Goal: Transaction & Acquisition: Obtain resource

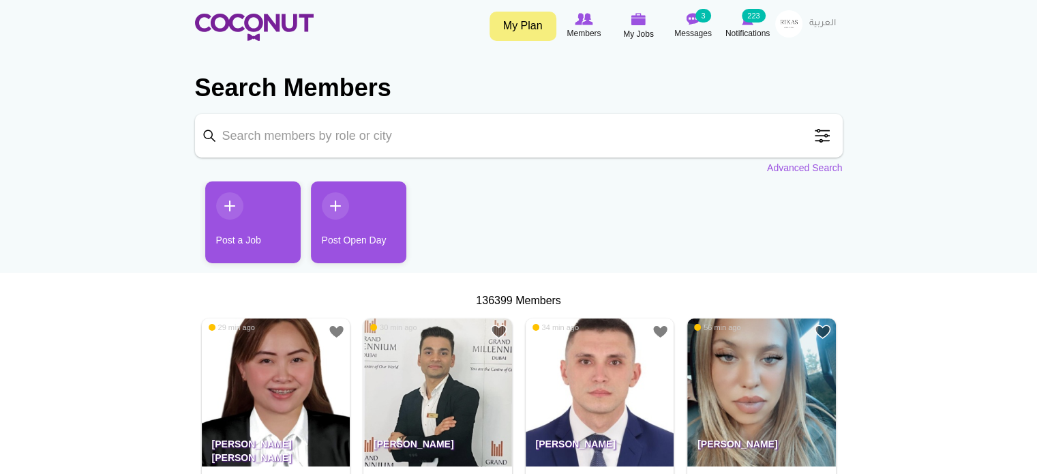
click at [706, 138] on input "Keyword" at bounding box center [518, 136] width 647 height 44
type input "cashier"
click at [830, 168] on link "Advanced Search" at bounding box center [805, 168] width 76 height 14
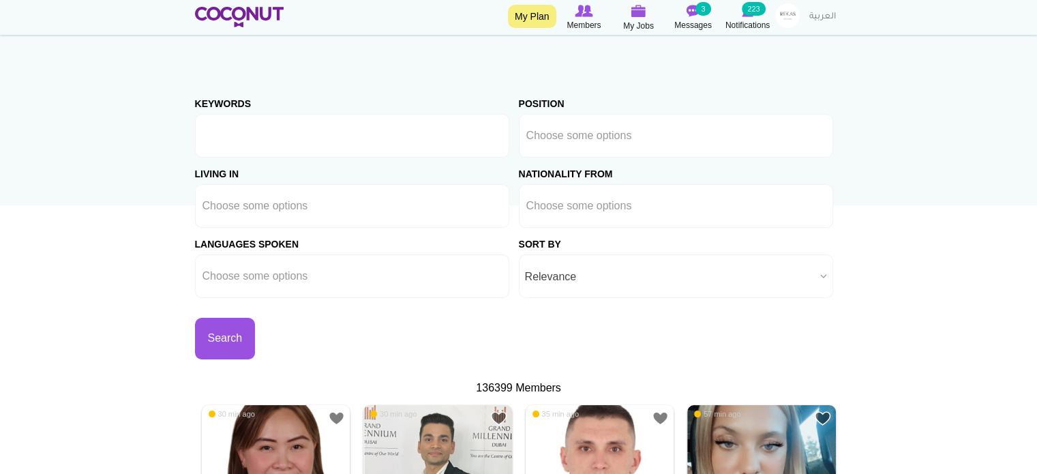
scroll to position [25, 0]
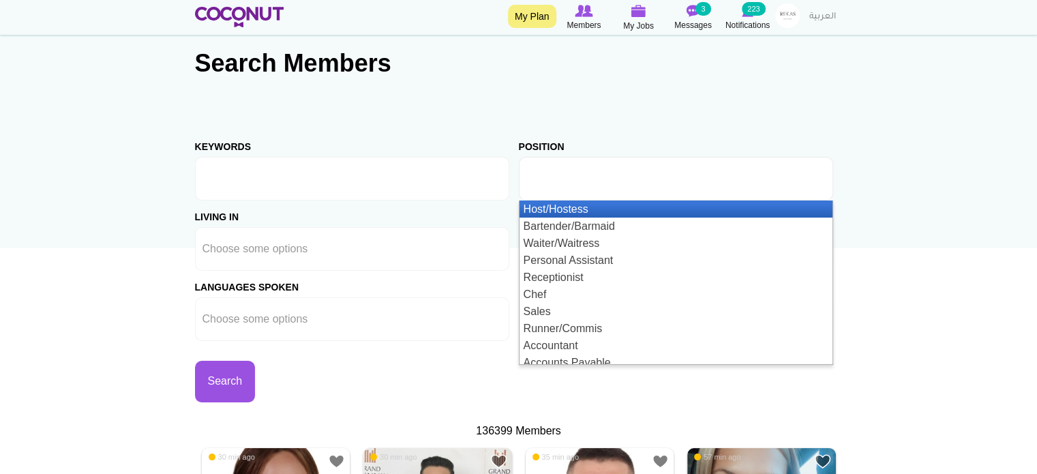
click at [588, 175] on input "text" at bounding box center [587, 178] width 123 height 12
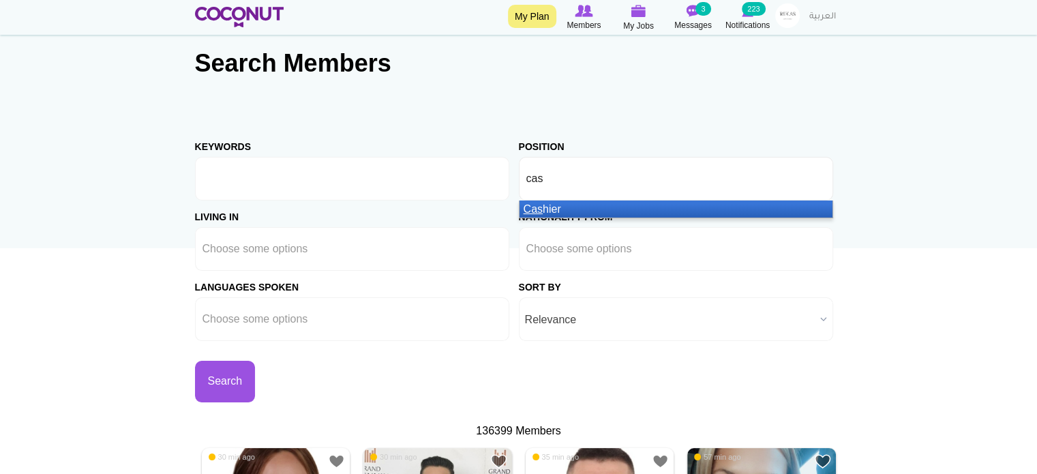
type input "cash"
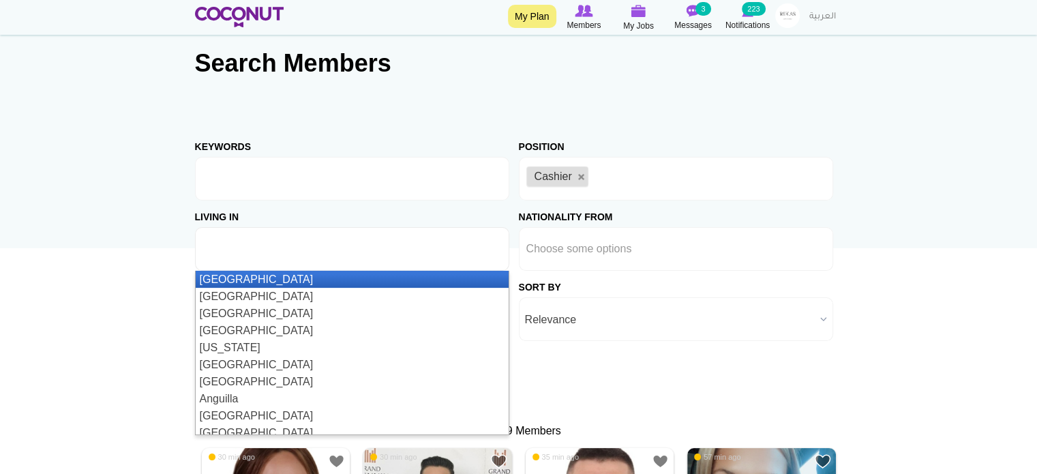
click at [392, 251] on ul at bounding box center [352, 249] width 314 height 44
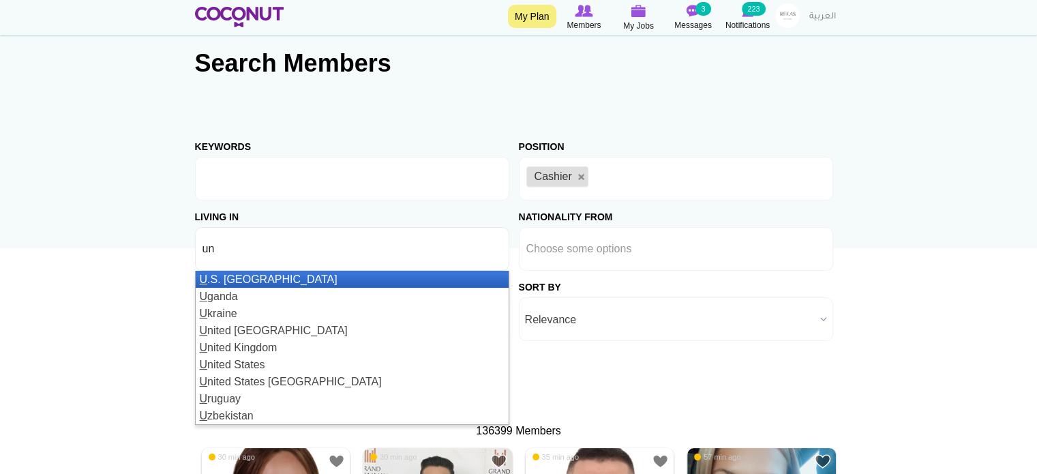
type input "uni"
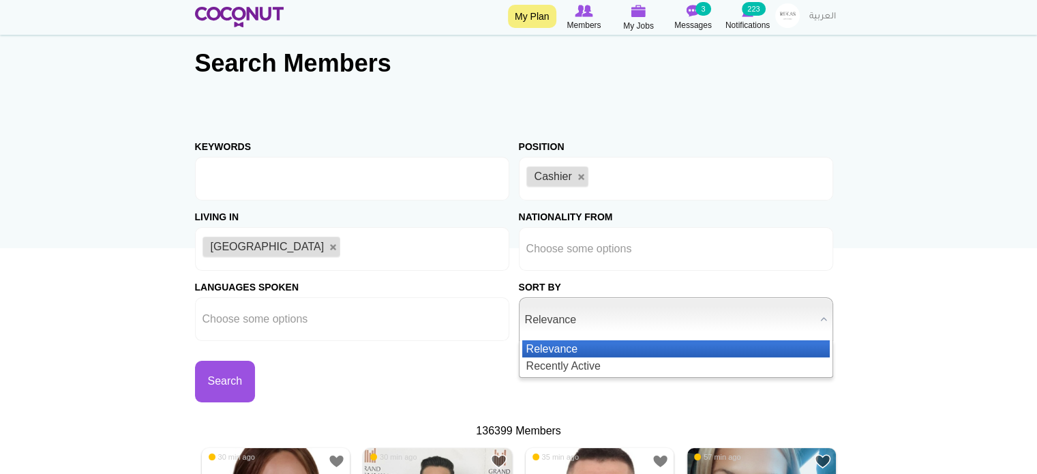
click at [620, 327] on span "Relevance" at bounding box center [670, 320] width 290 height 44
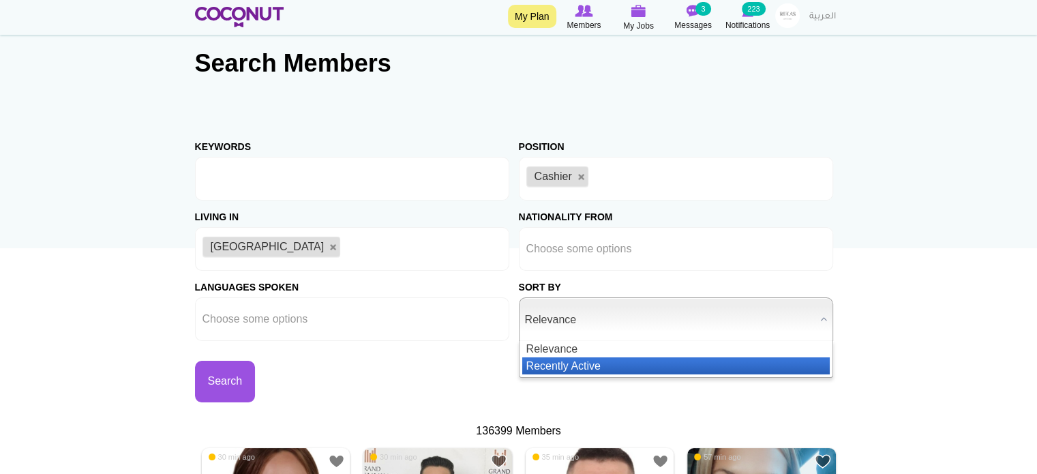
click at [591, 361] on li "Recently Active" at bounding box center [675, 365] width 307 height 17
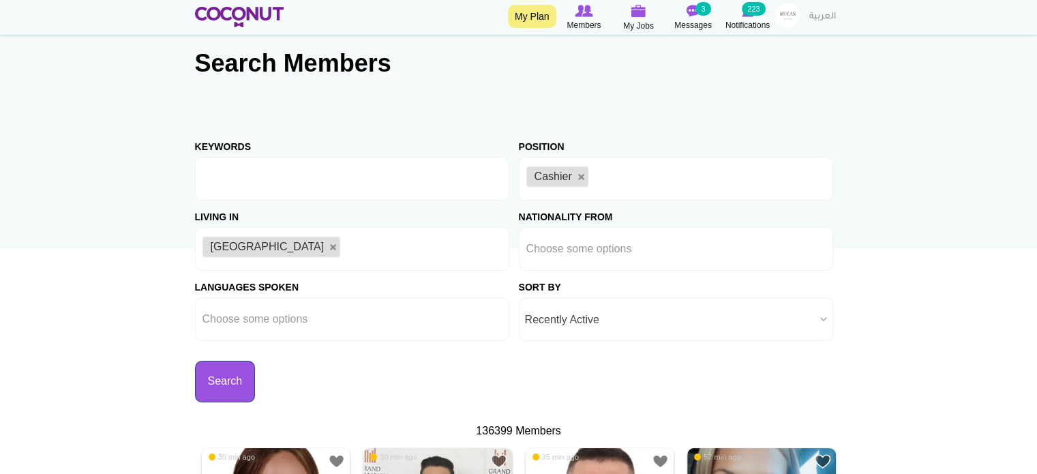
click at [249, 378] on button "Search" at bounding box center [225, 382] width 61 height 42
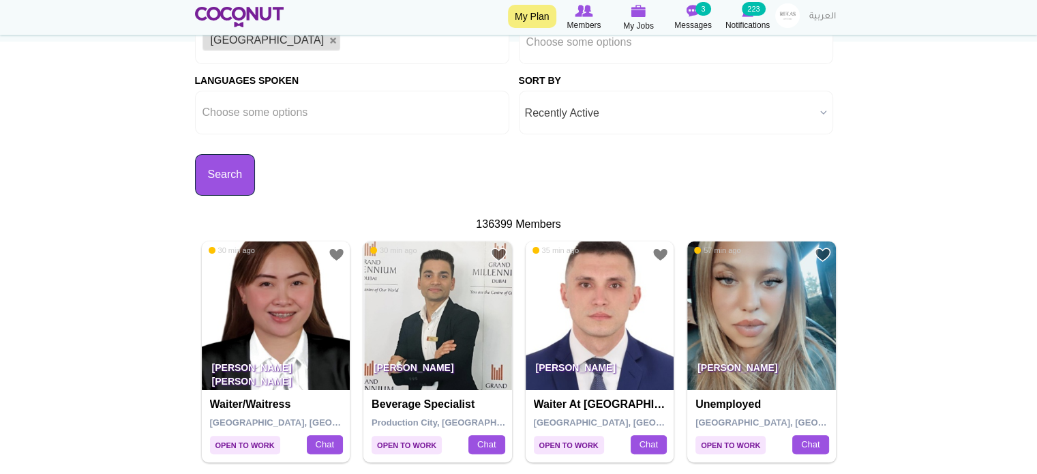
scroll to position [233, 0]
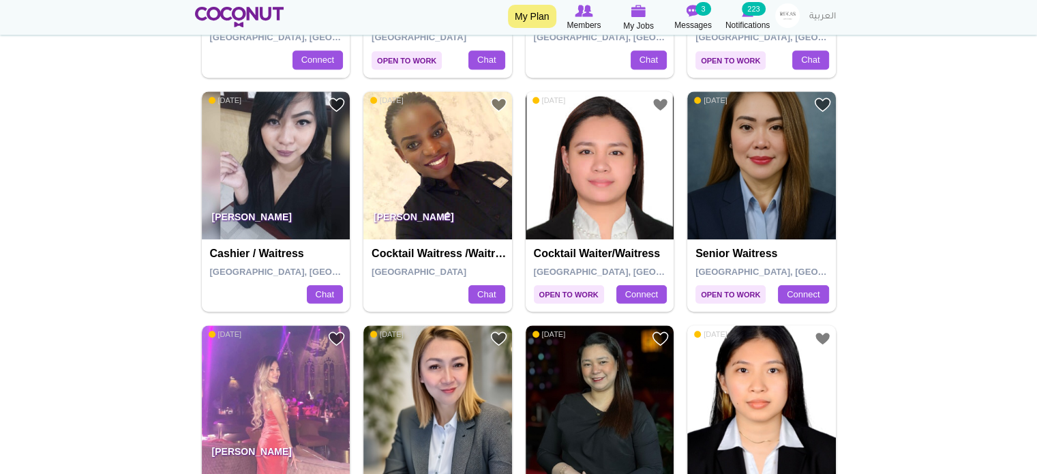
scroll to position [1084, 0]
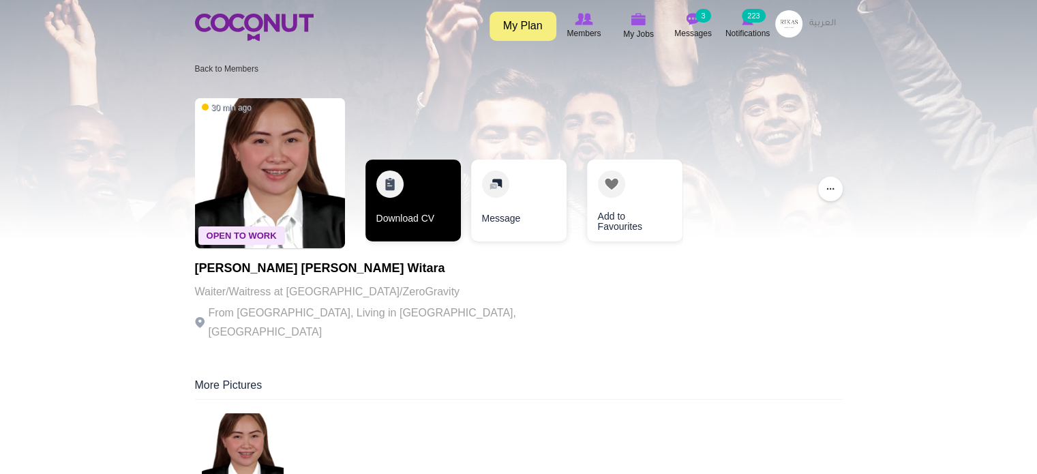
click at [399, 170] on link "Download CV" at bounding box center [412, 200] width 95 height 82
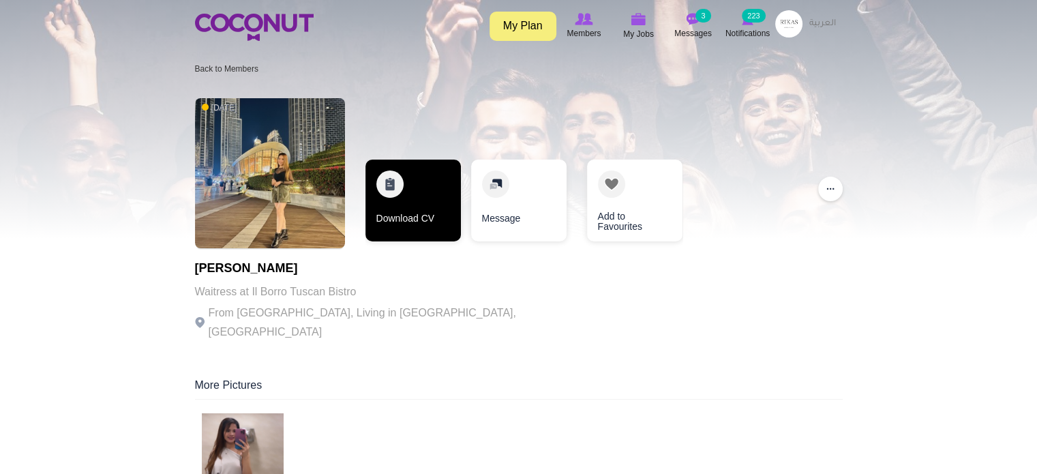
click at [393, 203] on link "Download CV" at bounding box center [412, 200] width 95 height 82
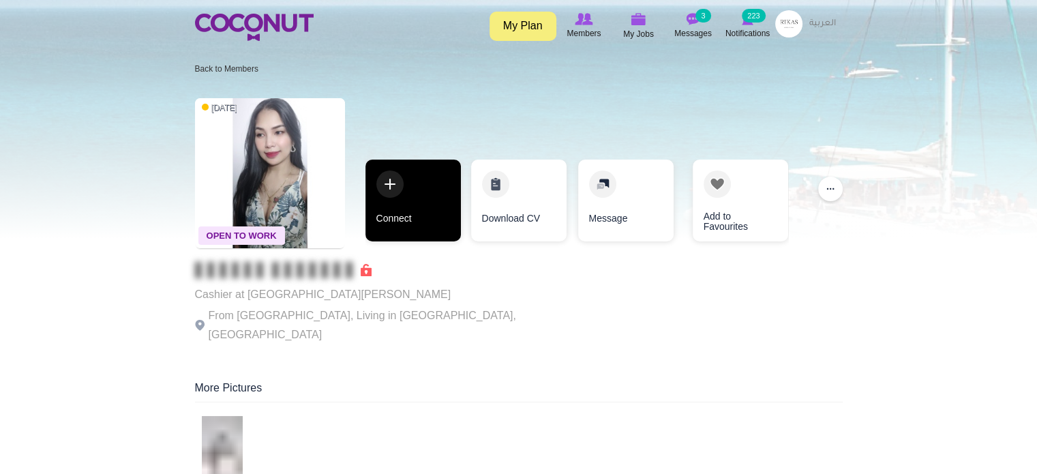
click at [408, 185] on link "Connect" at bounding box center [412, 200] width 95 height 82
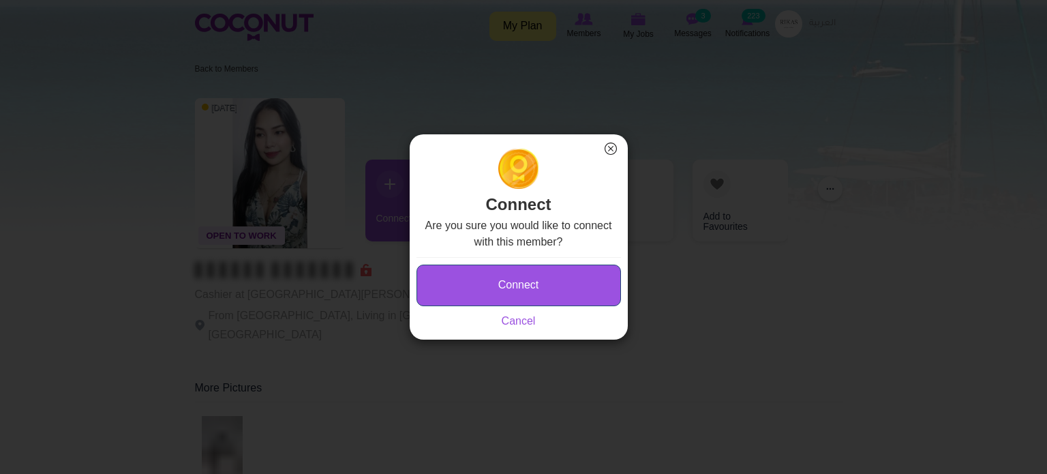
click at [472, 281] on button "Connect" at bounding box center [518, 285] width 204 height 42
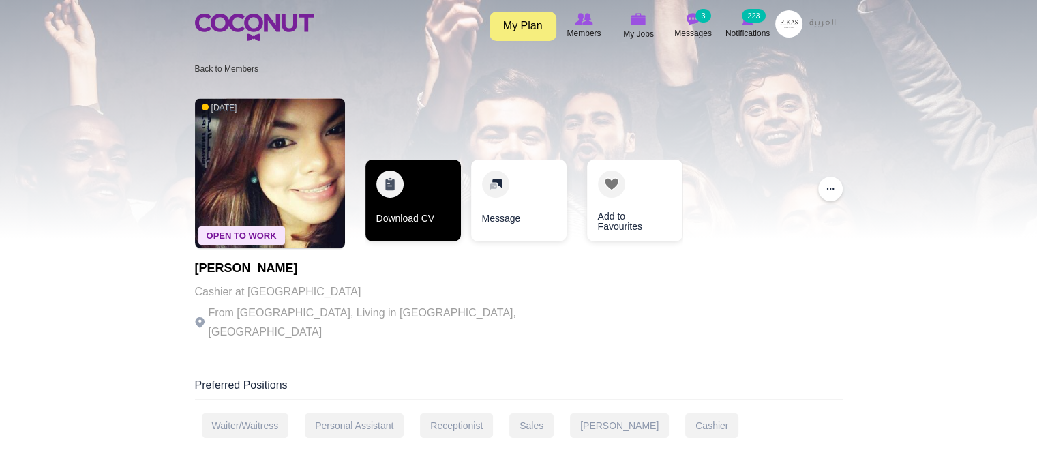
click at [425, 159] on link "Download CV" at bounding box center [412, 200] width 95 height 82
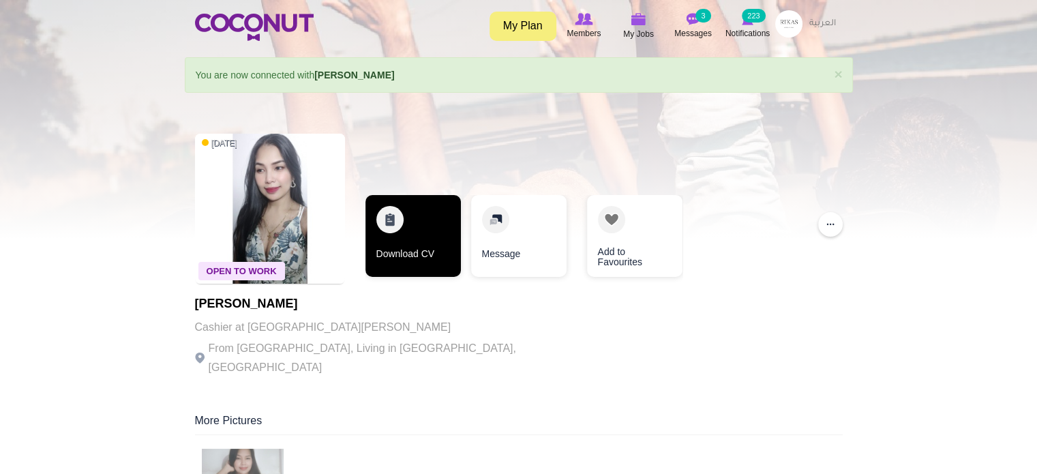
click at [401, 236] on link "Download CV" at bounding box center [412, 236] width 95 height 82
